Goal: Find specific page/section: Find specific page/section

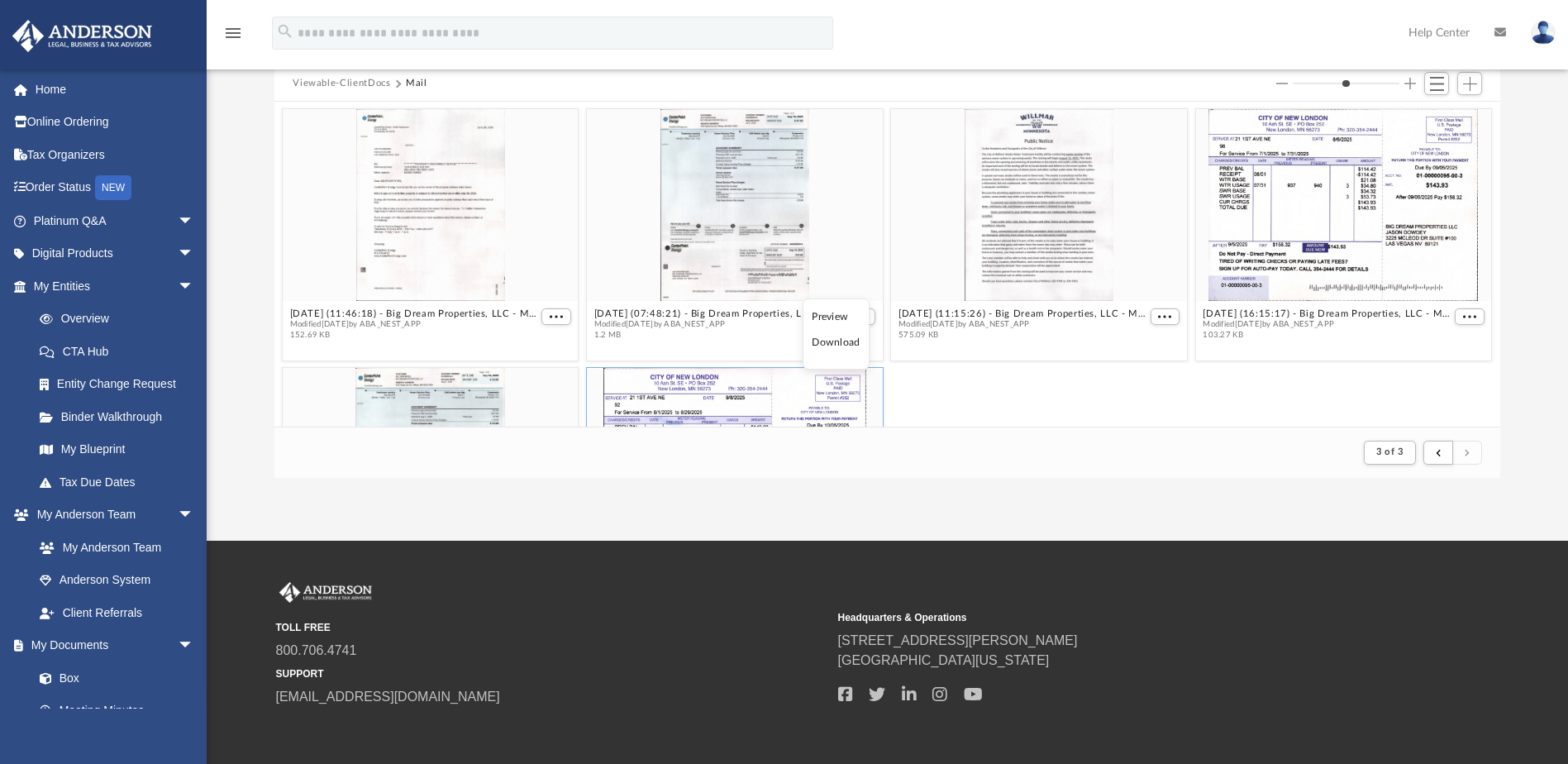
scroll to position [312, 1213]
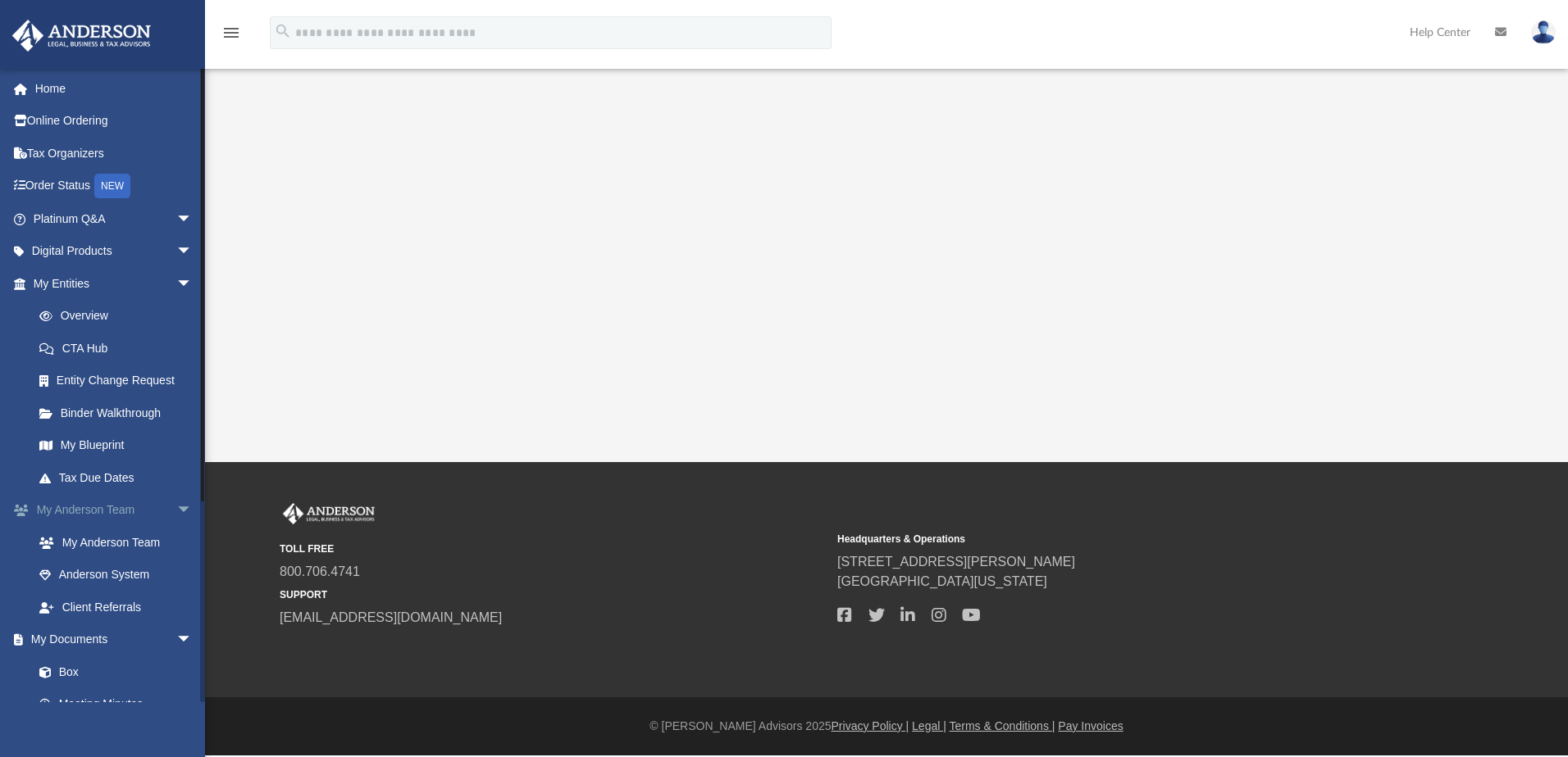
click at [176, 512] on span "arrow_drop_down" at bounding box center [192, 511] width 32 height 33
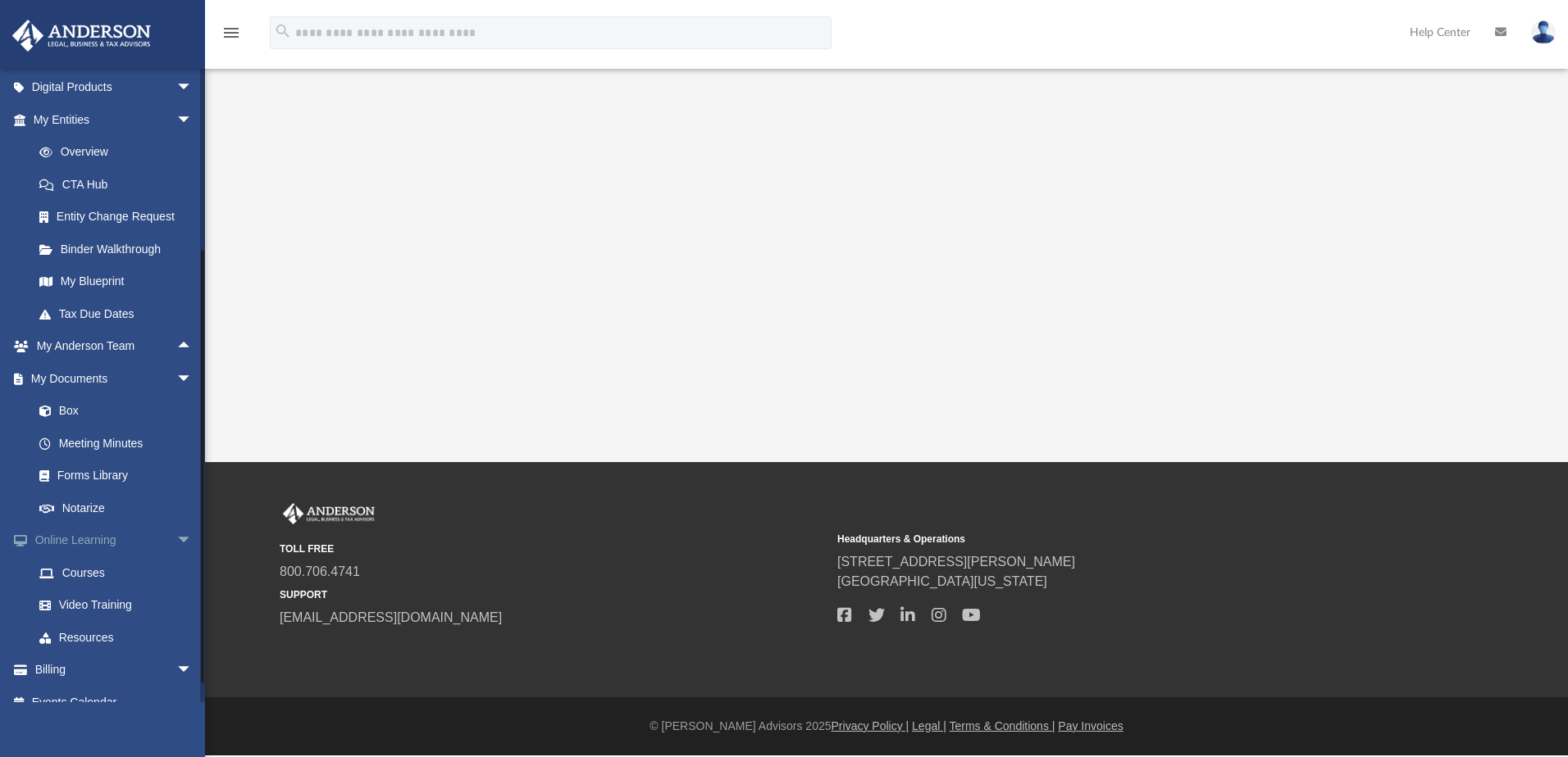
scroll to position [184, 0]
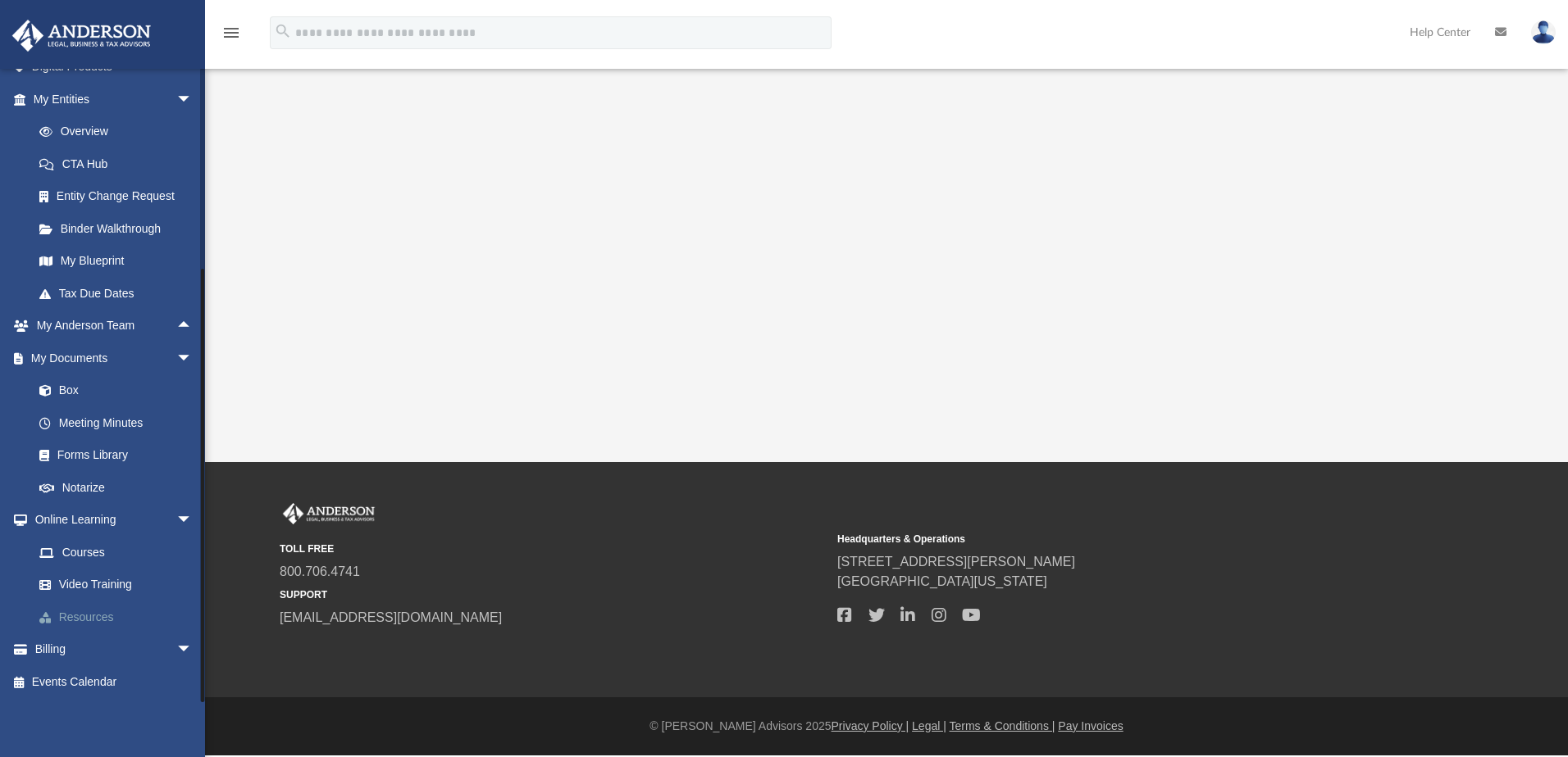
click at [93, 621] on link "Resources" at bounding box center [119, 617] width 194 height 32
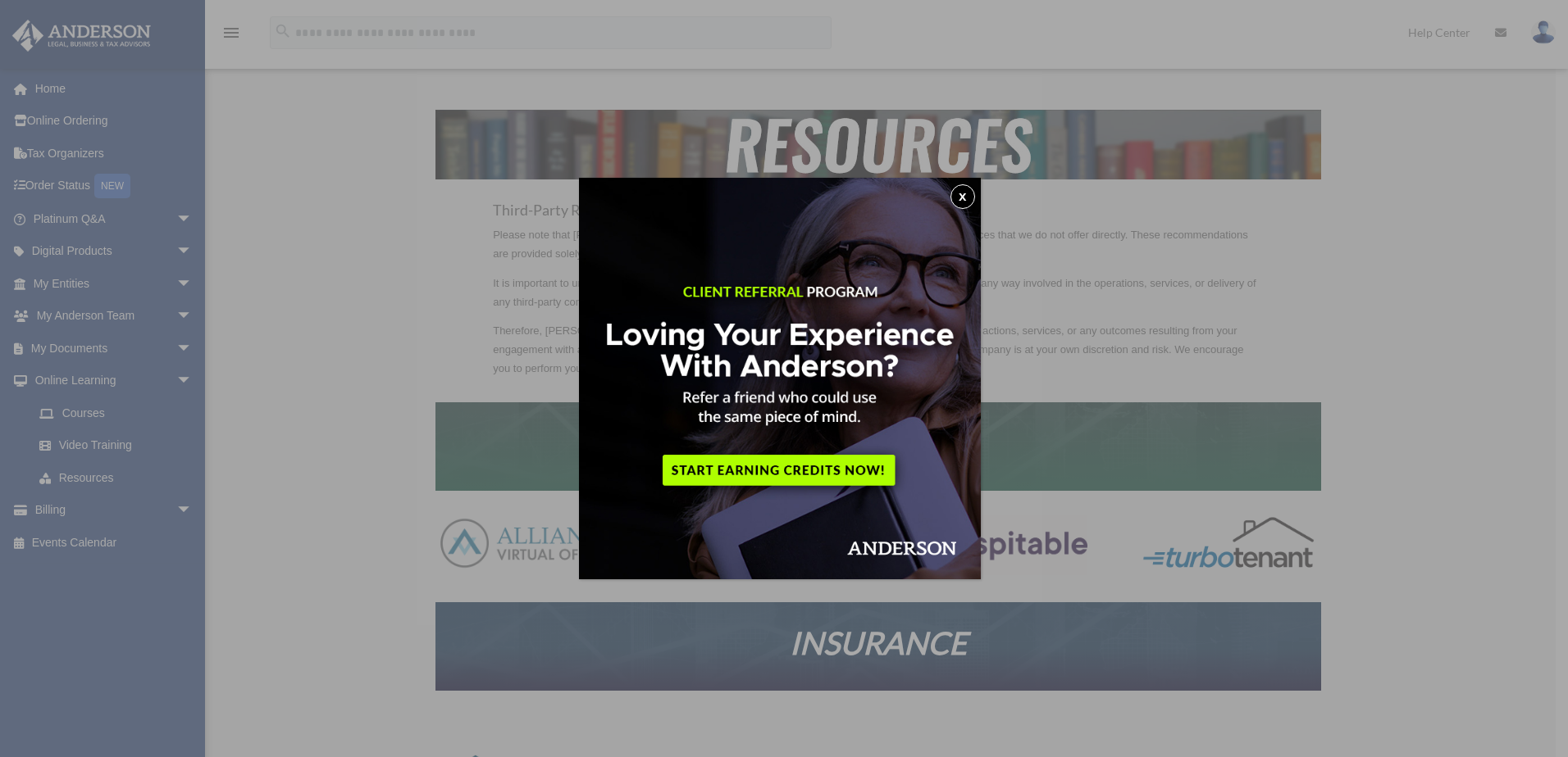
click at [975, 197] on button "x" at bounding box center [962, 196] width 24 height 24
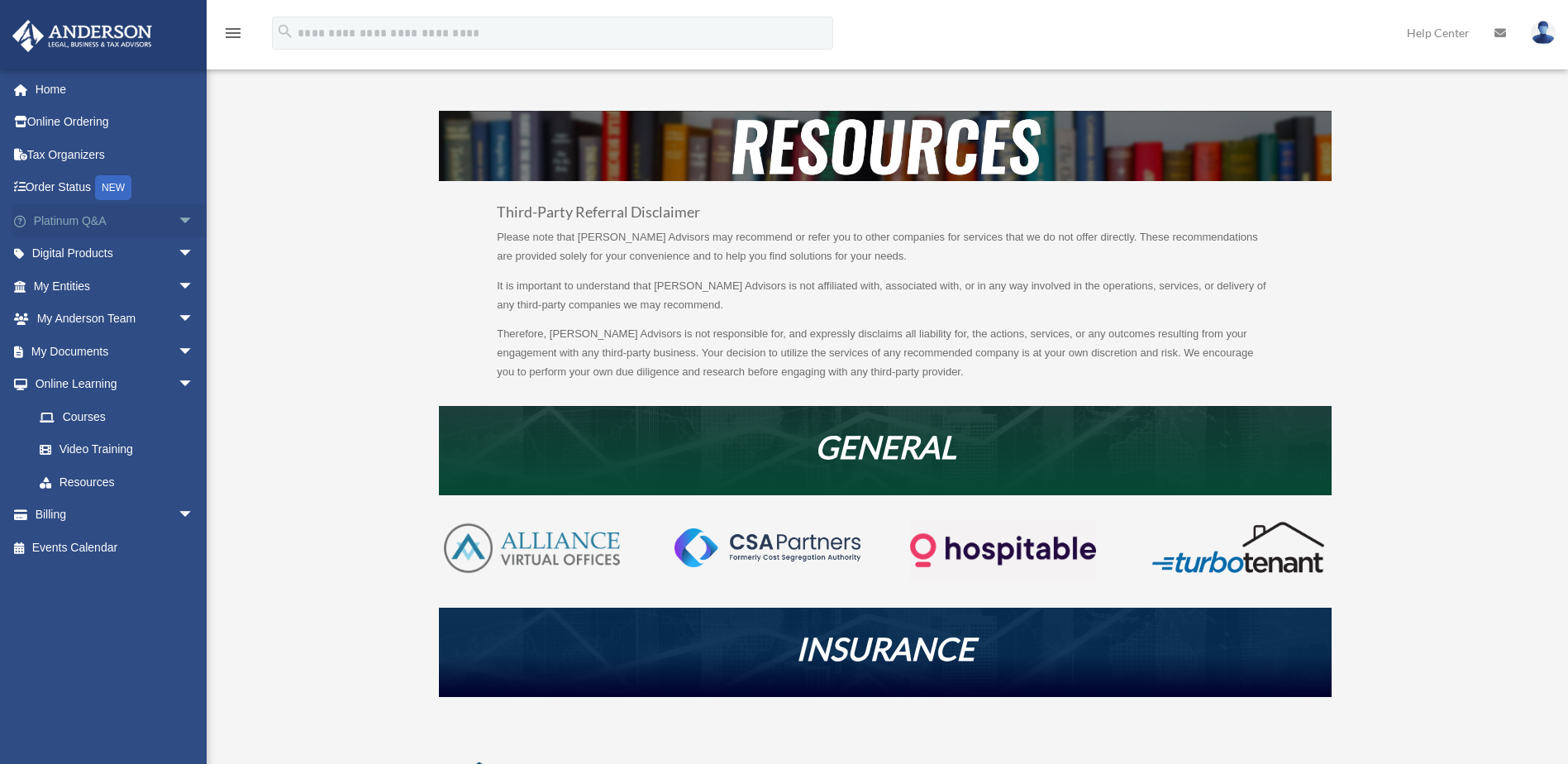
click at [177, 220] on span "arrow_drop_down" at bounding box center [194, 220] width 33 height 34
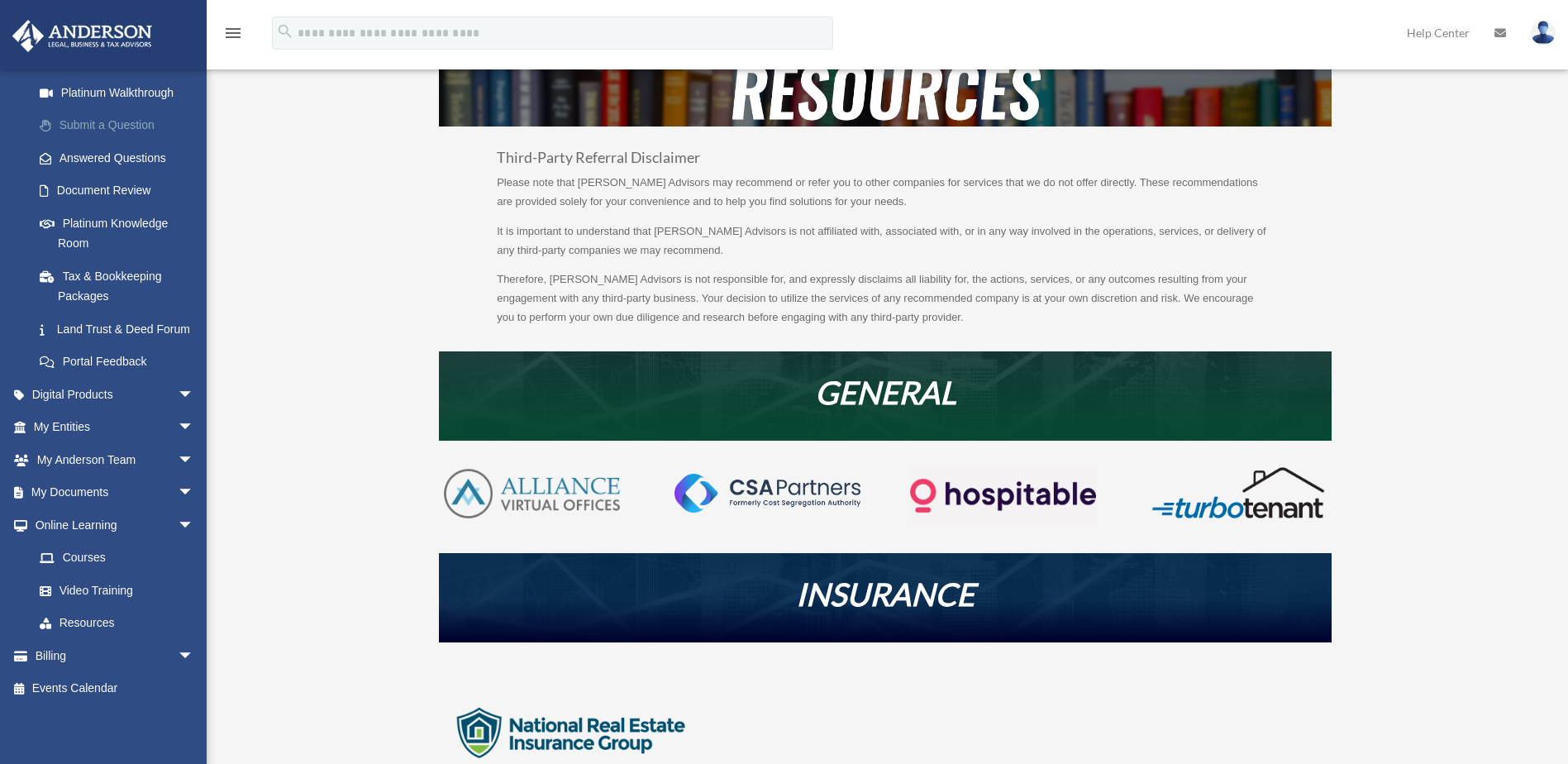
scroll to position [83, 0]
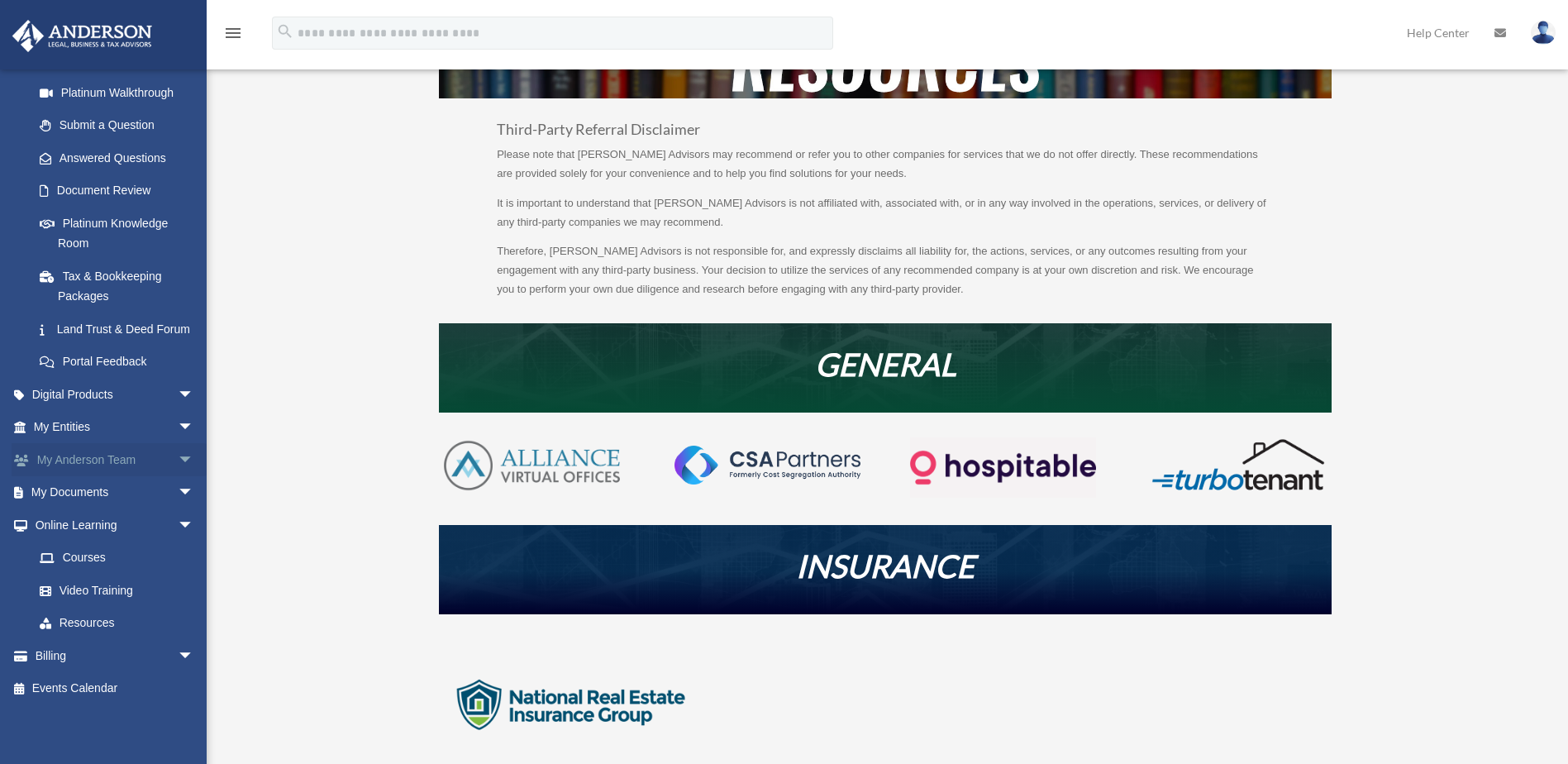
click at [177, 457] on span "arrow_drop_down" at bounding box center [194, 460] width 33 height 34
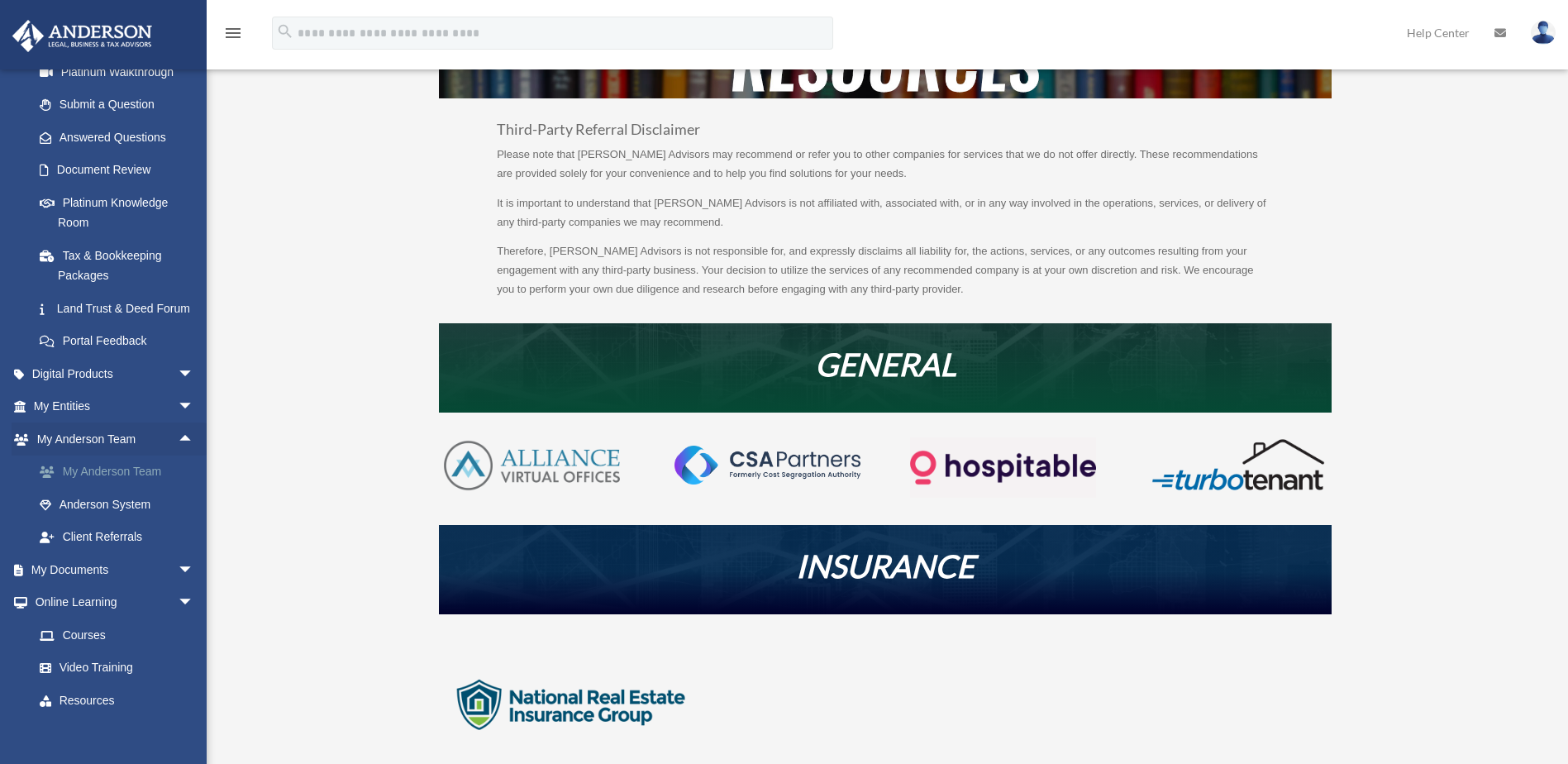
click at [138, 486] on link "My Anderson Team" at bounding box center [120, 473] width 196 height 33
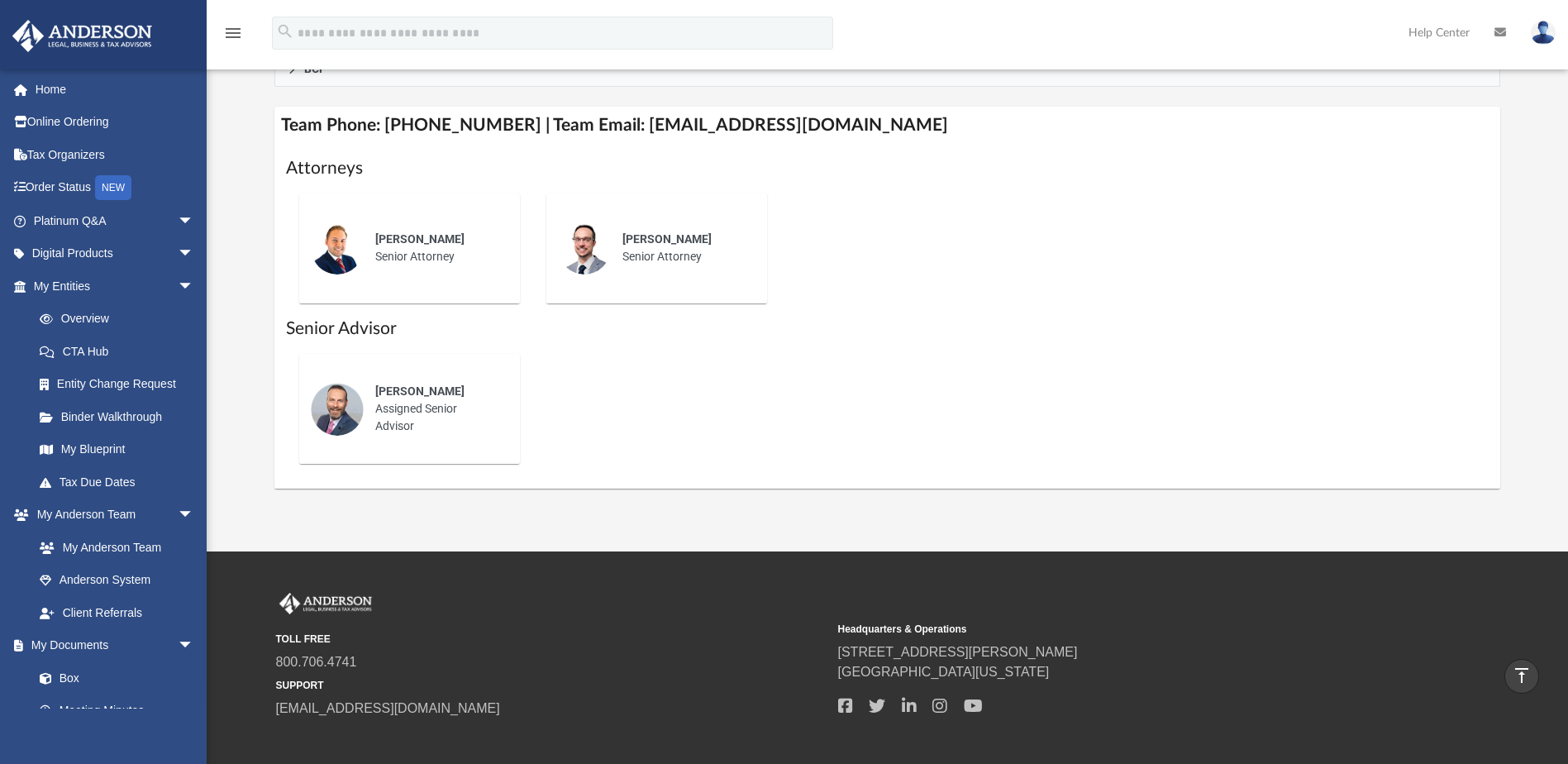
scroll to position [496, 0]
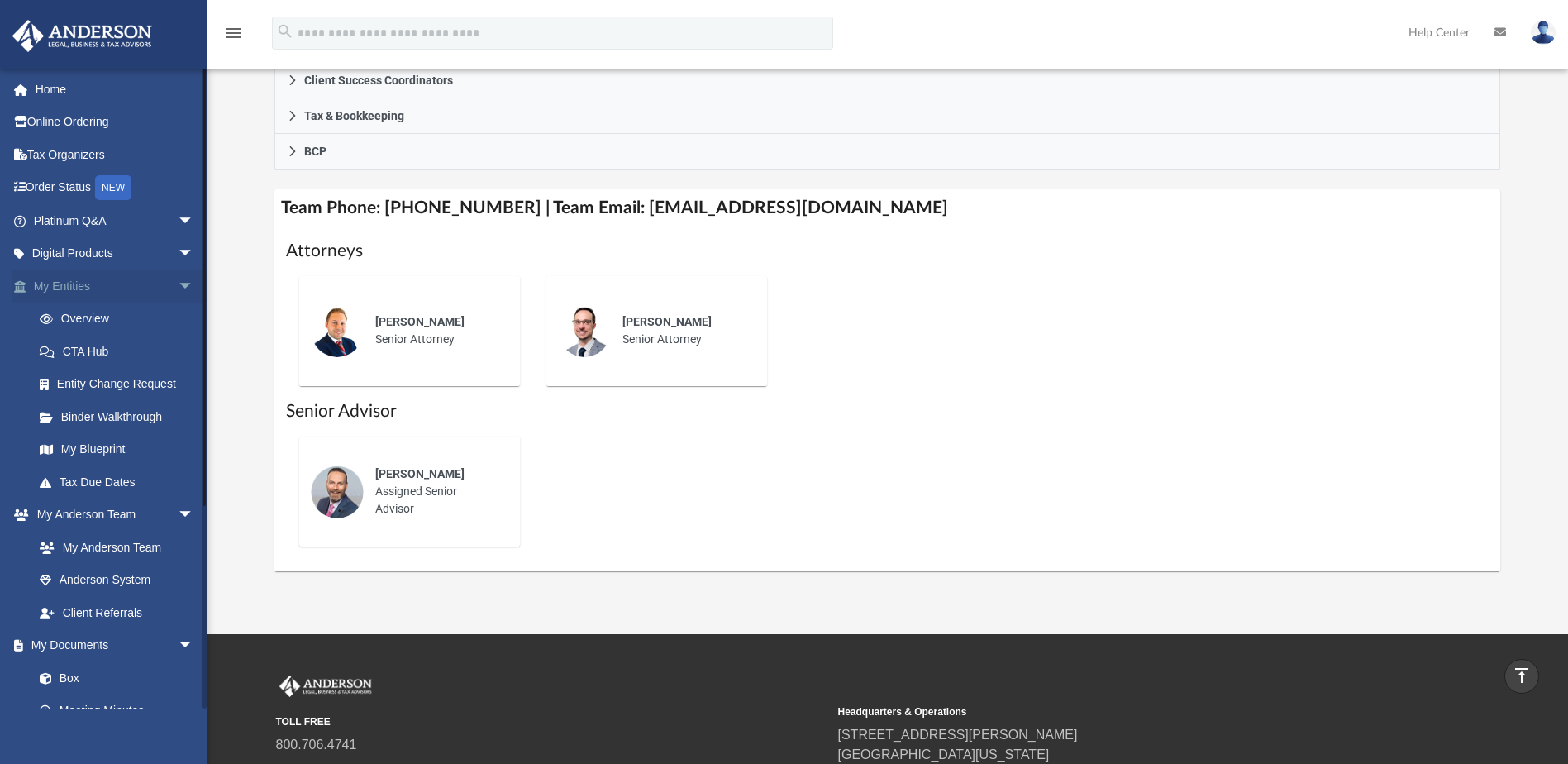
click at [177, 282] on span "arrow_drop_down" at bounding box center [194, 286] width 33 height 34
click at [177, 321] on span "arrow_drop_down" at bounding box center [194, 319] width 33 height 34
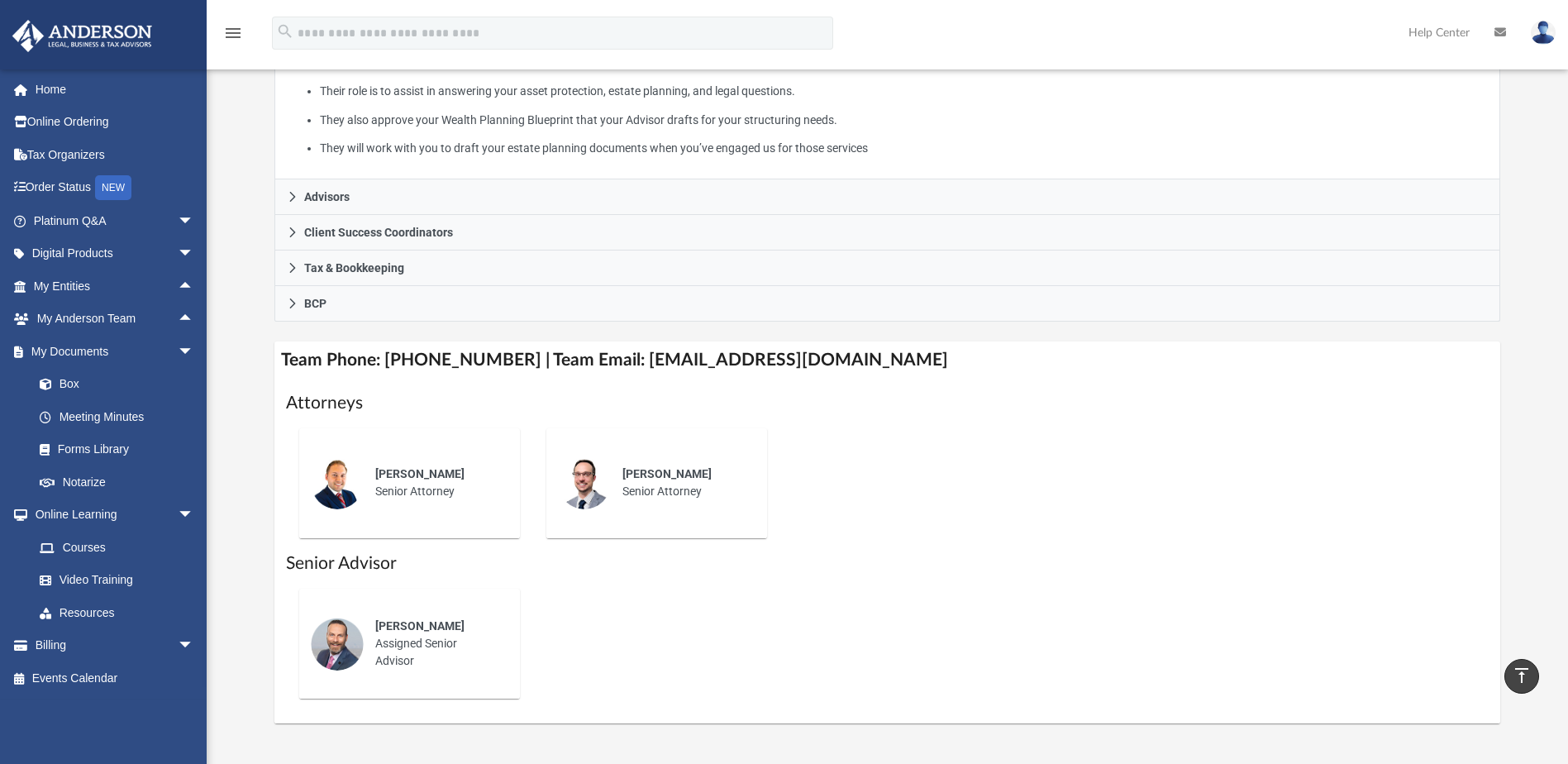
scroll to position [249, 0]
